Goal: Information Seeking & Learning: Learn about a topic

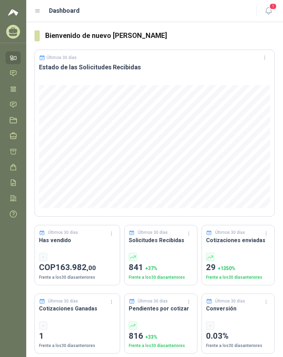
click at [38, 10] on icon at bounding box center [38, 11] width 6 height 6
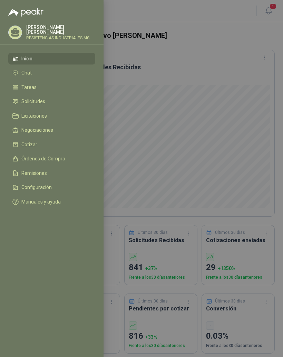
click at [58, 101] on li "Solicitudes" at bounding box center [51, 102] width 79 height 6
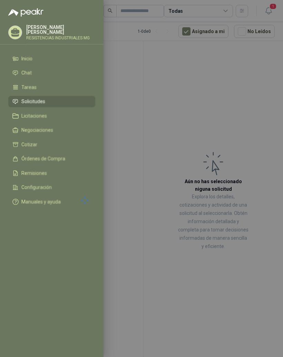
click at [217, 91] on div at bounding box center [141, 178] width 283 height 357
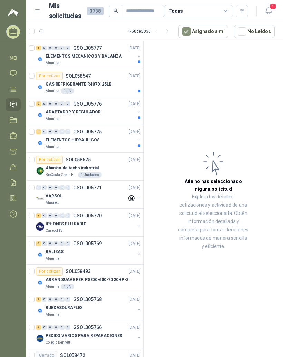
click at [40, 49] on div "1" at bounding box center [38, 48] width 5 height 5
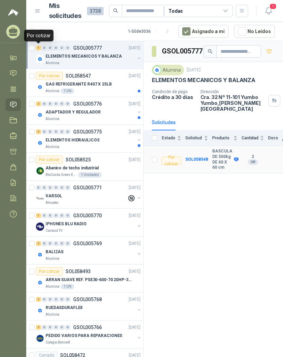
click at [219, 151] on b "BASCULA DE 500kg DE 60 X 60 cm" at bounding box center [222, 159] width 20 height 21
click at [114, 81] on div "GAS REFRIGERANTE R407 X 25LB" at bounding box center [93, 84] width 95 height 8
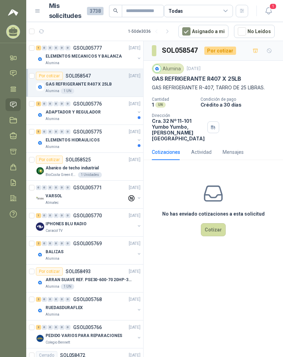
click at [95, 112] on p "ADAPTADOR Y REGULADOR" at bounding box center [73, 112] width 55 height 7
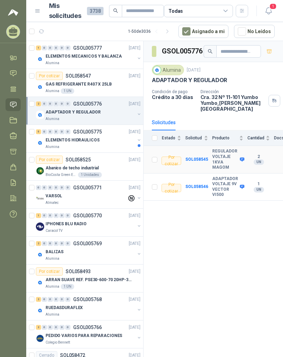
click at [224, 149] on b "REGULADOR VOLTAJE 1KVA MAGOM" at bounding box center [225, 159] width 26 height 21
click at [204, 157] on b "SOL058545" at bounding box center [196, 159] width 23 height 5
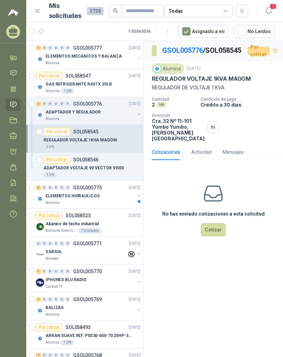
click at [108, 165] on p "ADAPTADOR VOLTAJE 9V VECTOR VI500" at bounding box center [84, 168] width 80 height 7
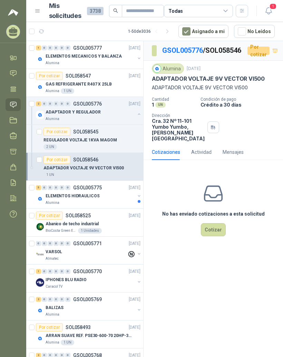
click at [111, 192] on div "ELEMENTOS HIDRAULICOS" at bounding box center [90, 196] width 89 height 8
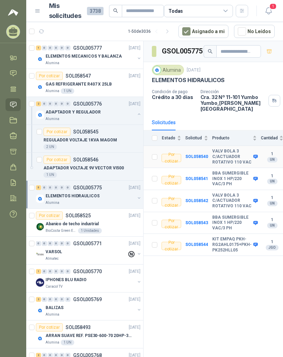
click at [220, 153] on b "VALV BOLA 3 C/ACTUADOR ROTATIVO 110 VAC" at bounding box center [231, 157] width 39 height 16
click at [203, 154] on b "SOL058540" at bounding box center [196, 156] width 23 height 5
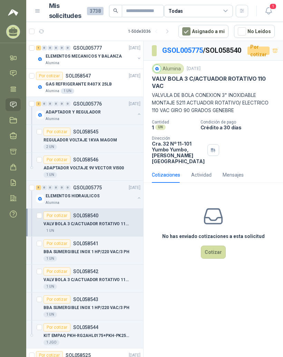
click at [184, 53] on link "GSOL005775" at bounding box center [182, 50] width 41 height 8
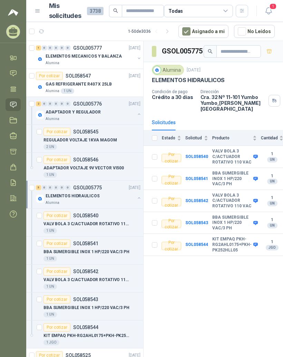
click at [205, 176] on b "SOL058541" at bounding box center [196, 178] width 23 height 5
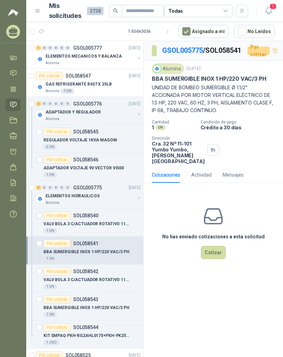
click at [188, 49] on link "GSOL005775" at bounding box center [182, 50] width 41 height 8
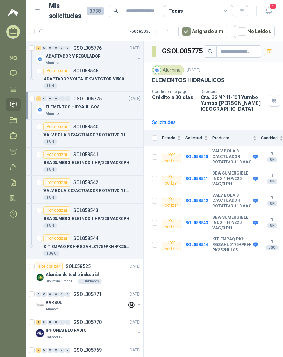
scroll to position [89, 0]
click at [93, 274] on p "Abanico de techo industrial" at bounding box center [72, 275] width 53 height 7
